Goal: Information Seeking & Learning: Learn about a topic

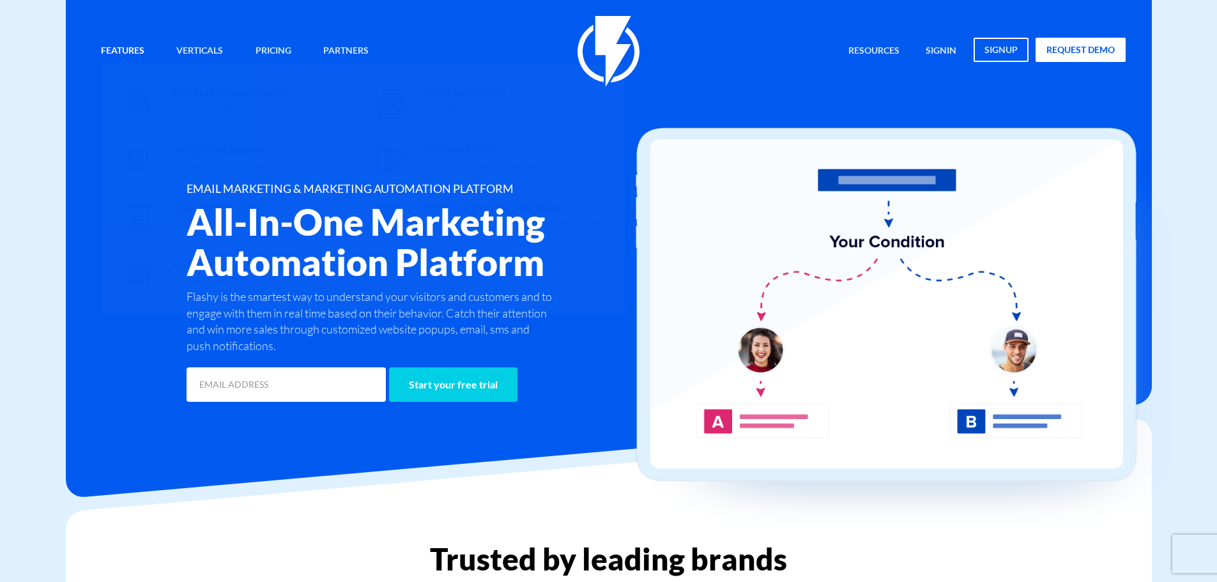
click at [125, 47] on link "Features" at bounding box center [122, 51] width 63 height 27
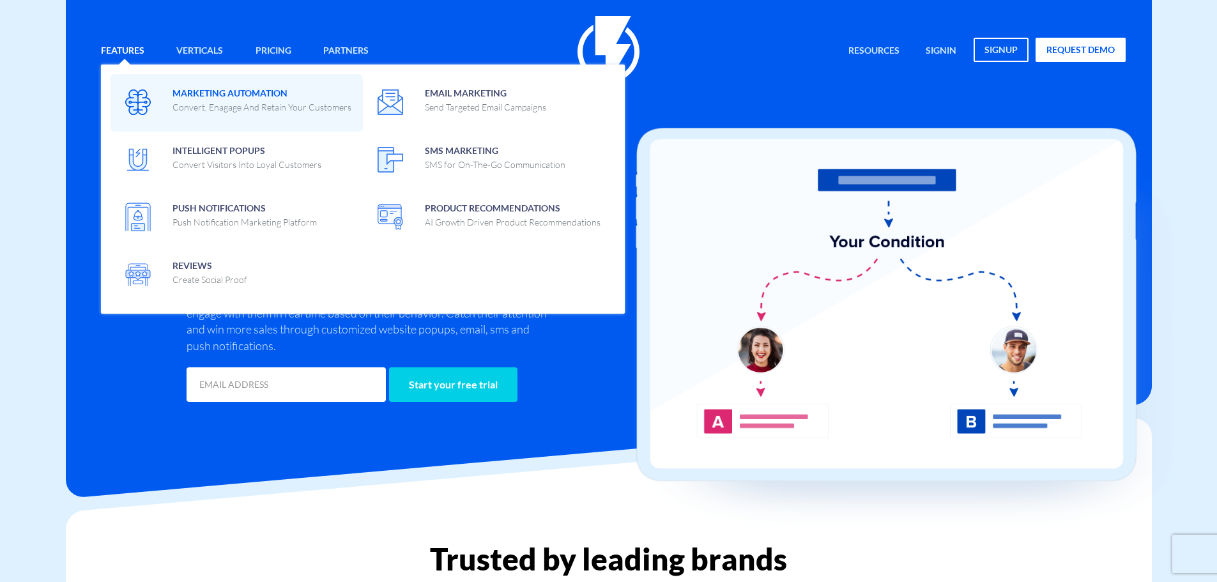
click at [231, 92] on span "Marketing Automation Convert, Enagage And Retain Your Customers" at bounding box center [261, 99] width 179 height 30
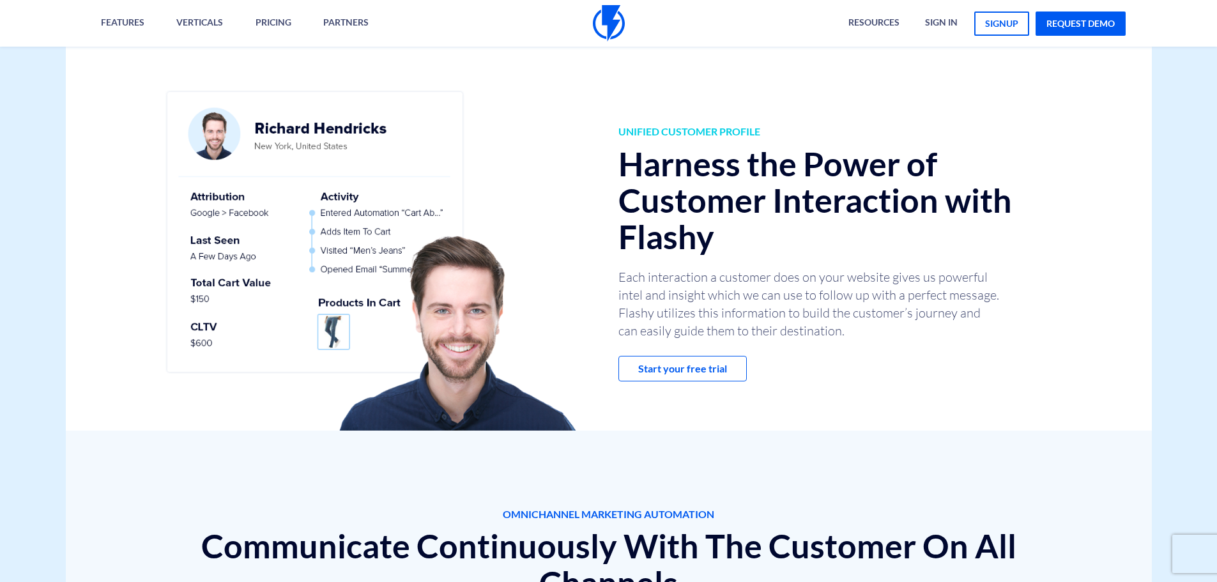
scroll to position [958, 0]
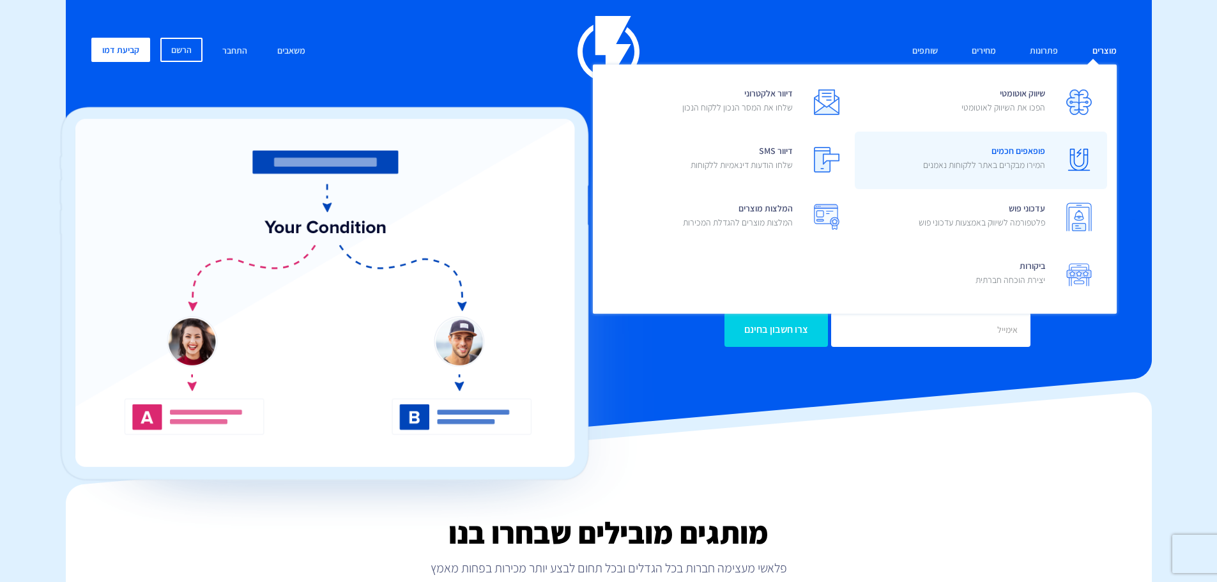
click at [1037, 152] on span "פופאפים חכמים המירו מבקרים באתר ללקוחות נאמנים" at bounding box center [984, 159] width 122 height 36
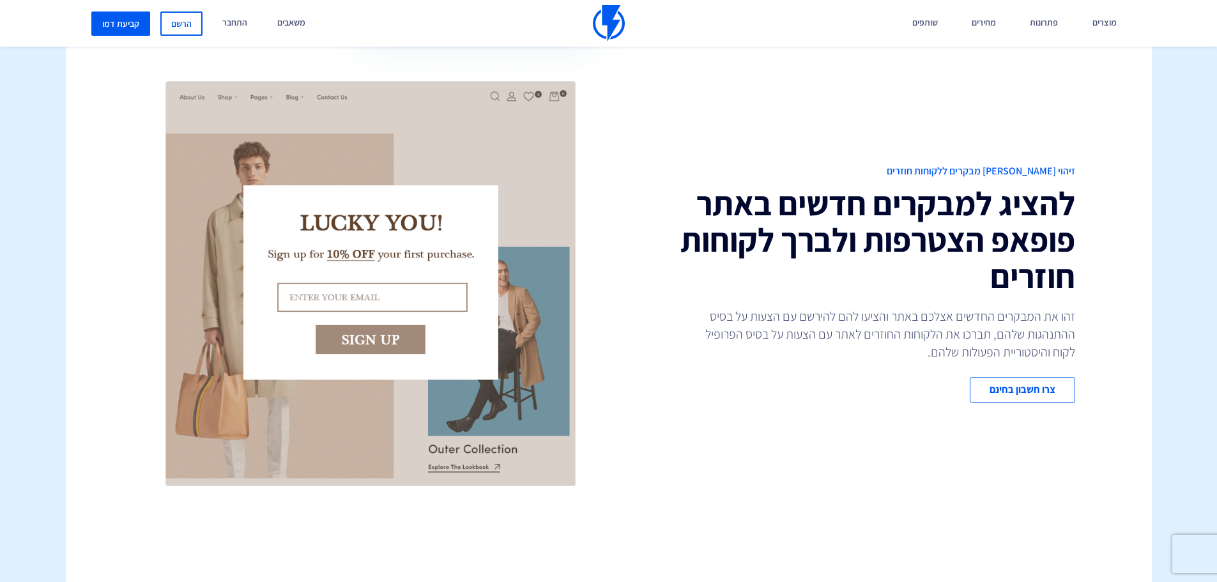
scroll to position [511, 0]
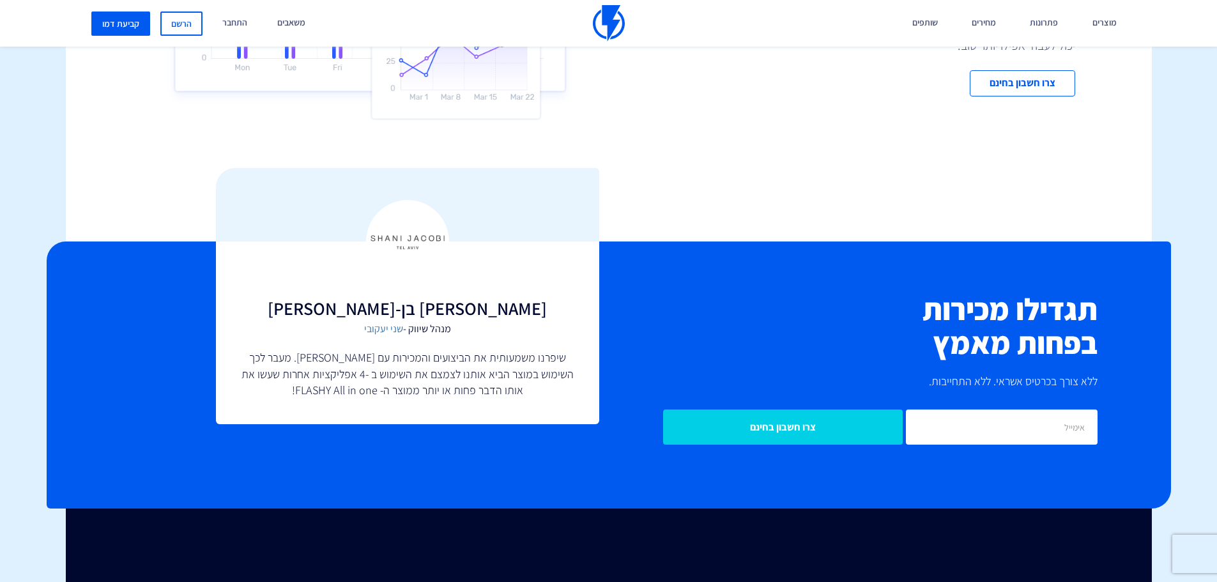
drag, startPoint x: 1066, startPoint y: 215, endPoint x: 1068, endPoint y: 347, distance: 132.3
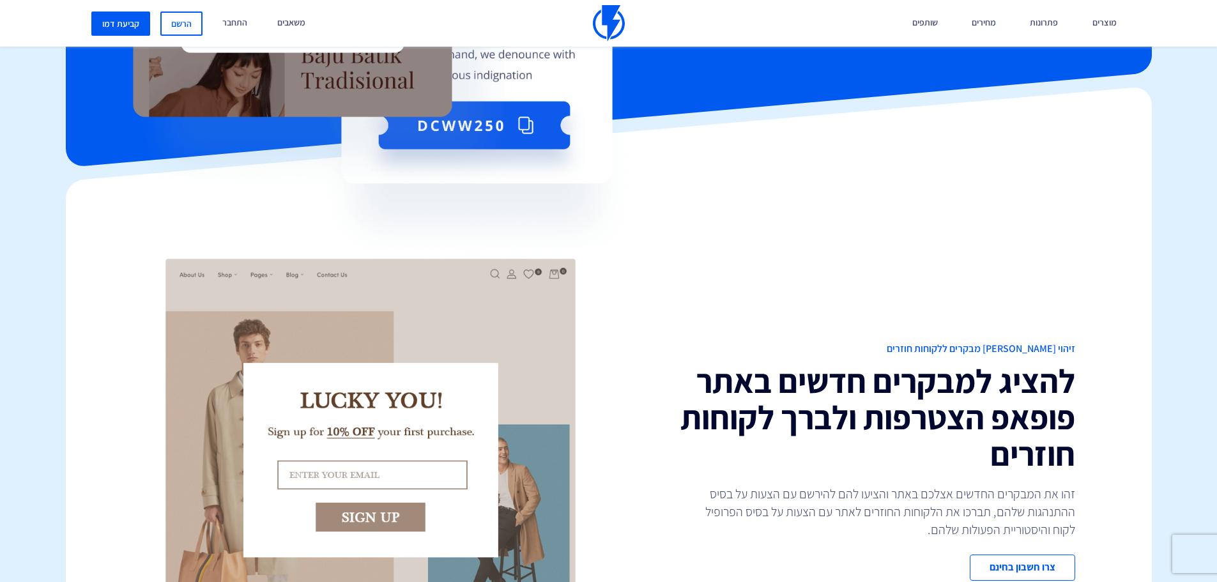
scroll to position [0, 0]
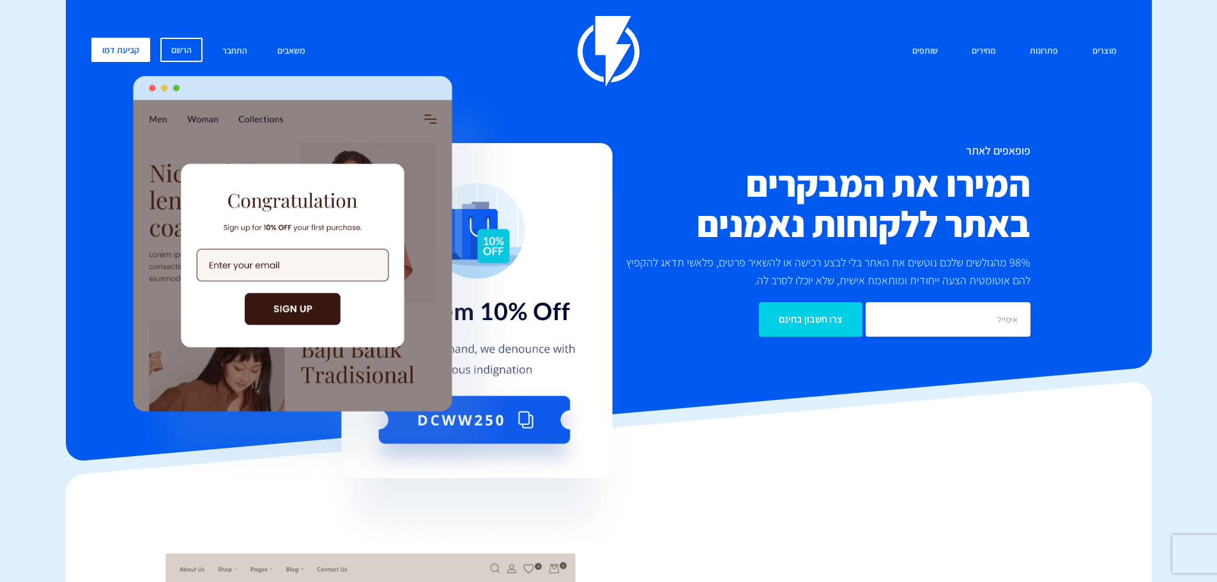
drag, startPoint x: 1060, startPoint y: 310, endPoint x: 990, endPoint y: 146, distance: 178.3
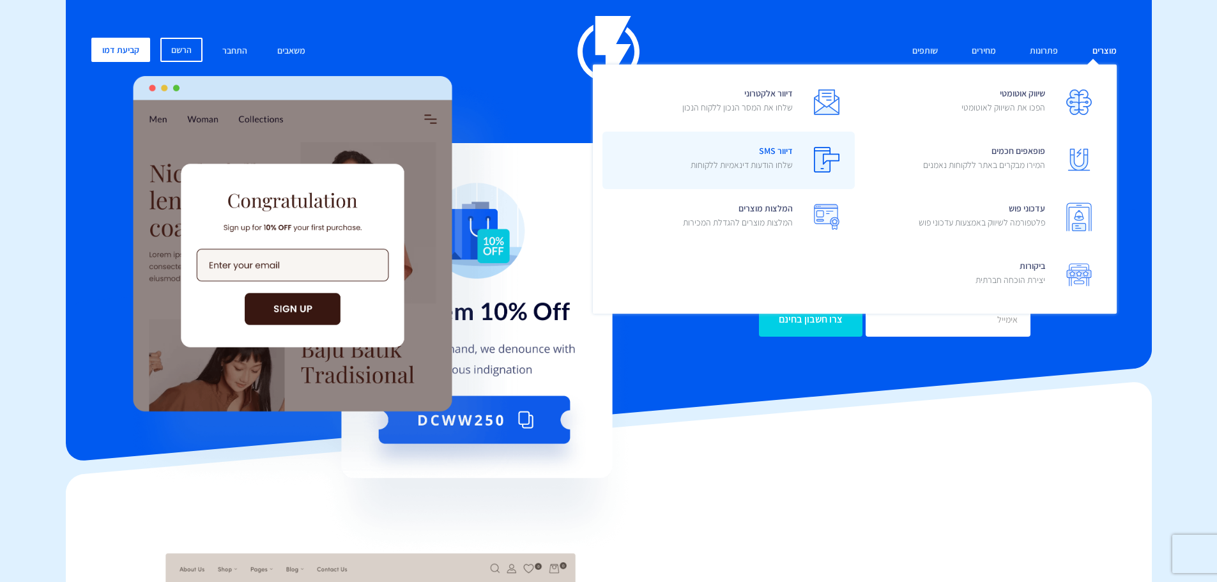
click at [797, 157] on link "דיוור SMS שלחו הודעות דינאמיות ללקוחות" at bounding box center [728, 160] width 252 height 57
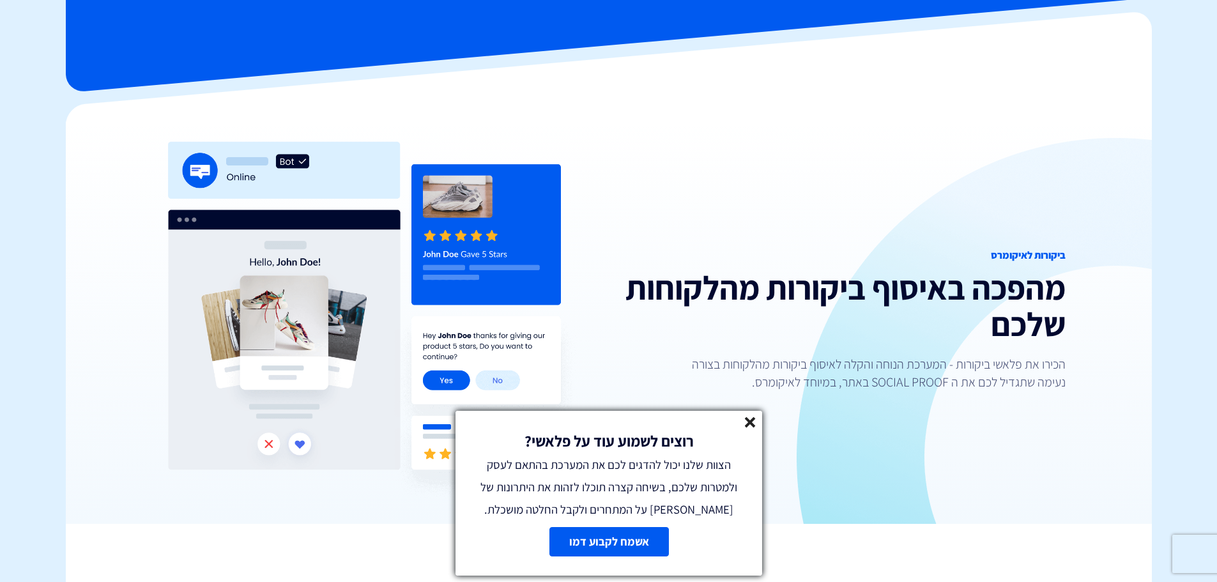
scroll to position [64, 0]
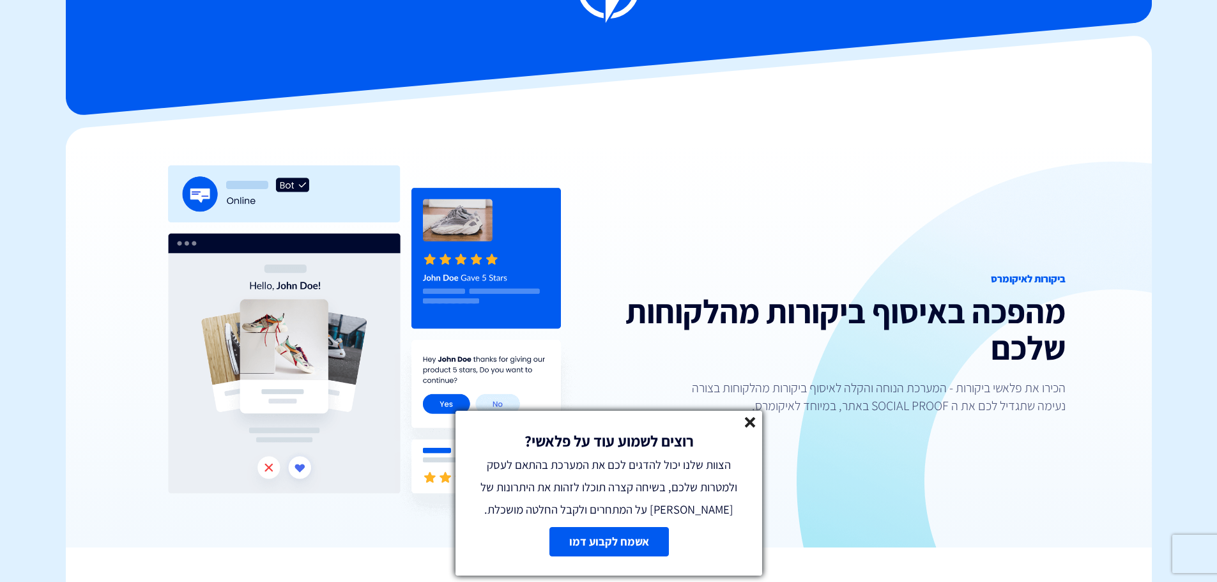
click at [755, 427] on icon at bounding box center [750, 422] width 11 height 11
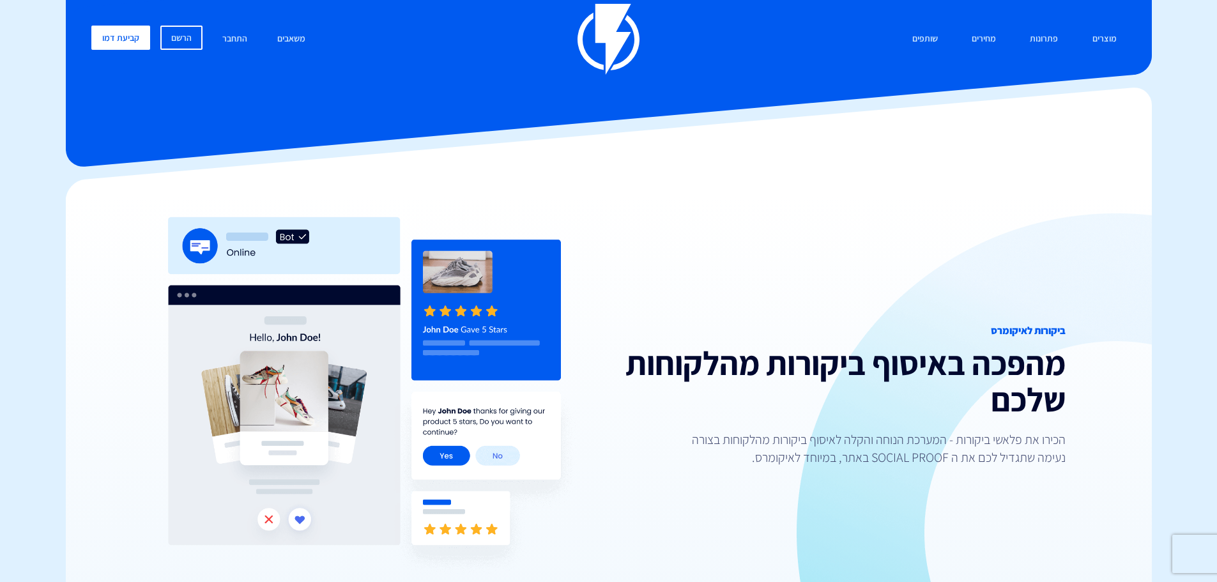
scroll to position [0, 0]
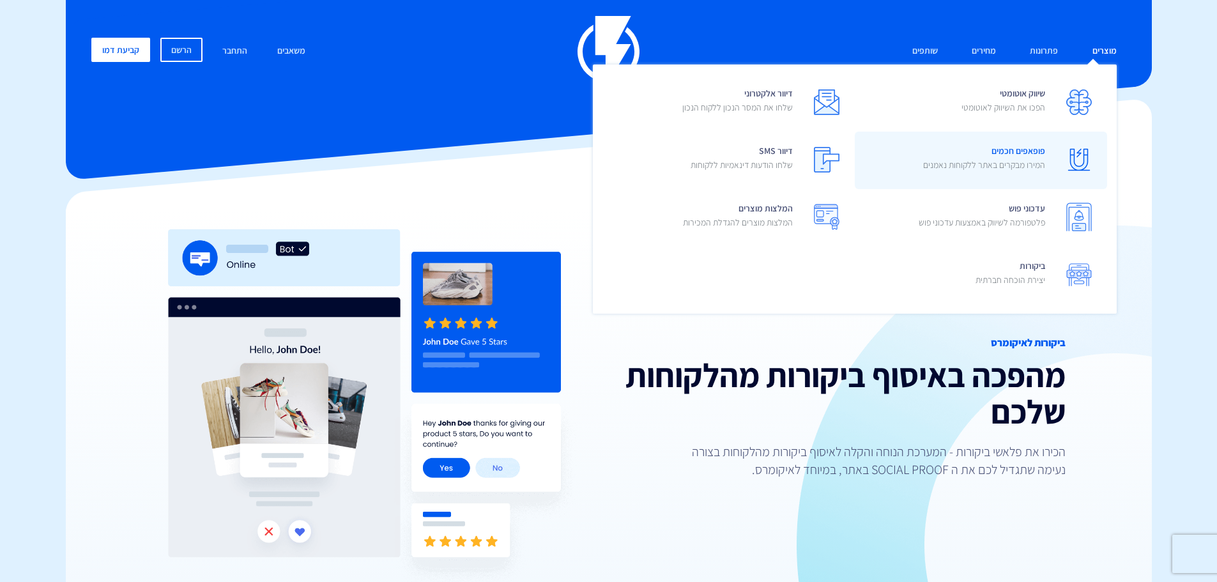
click at [1003, 168] on p "המירו מבקרים באתר ללקוחות נאמנים" at bounding box center [984, 164] width 122 height 13
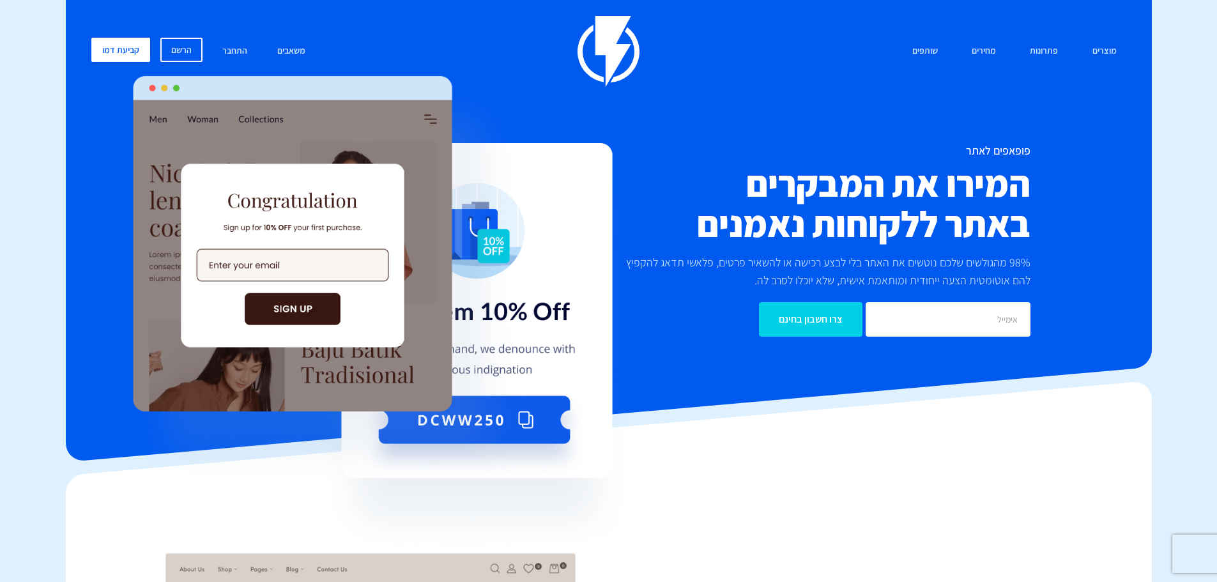
drag, startPoint x: 753, startPoint y: 246, endPoint x: 808, endPoint y: 56, distance: 198.2
click at [611, 38] on img at bounding box center [609, 51] width 62 height 71
